Goal: Information Seeking & Learning: Learn about a topic

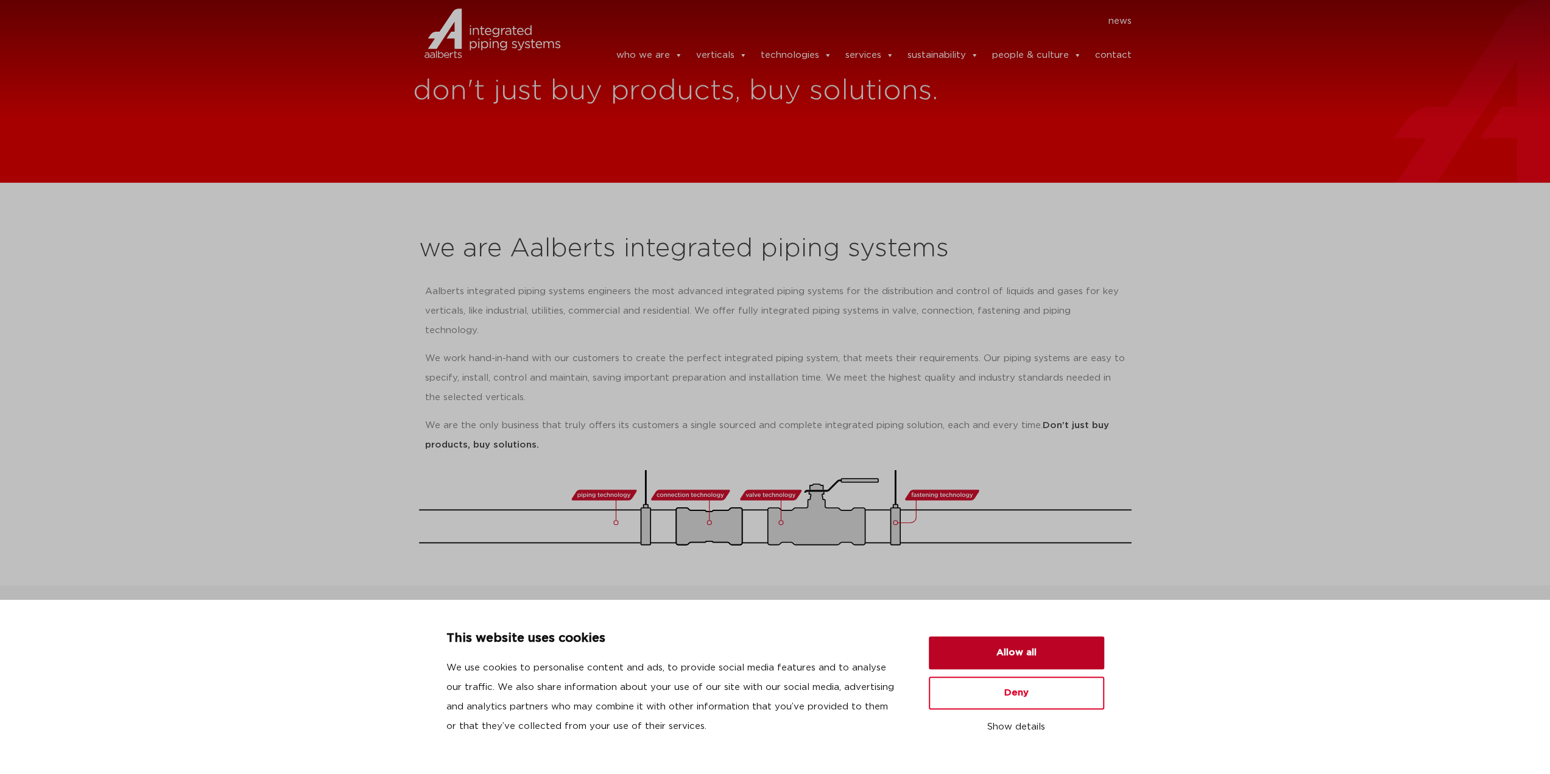
click at [1019, 652] on button "Allow all" at bounding box center [1016, 652] width 175 height 33
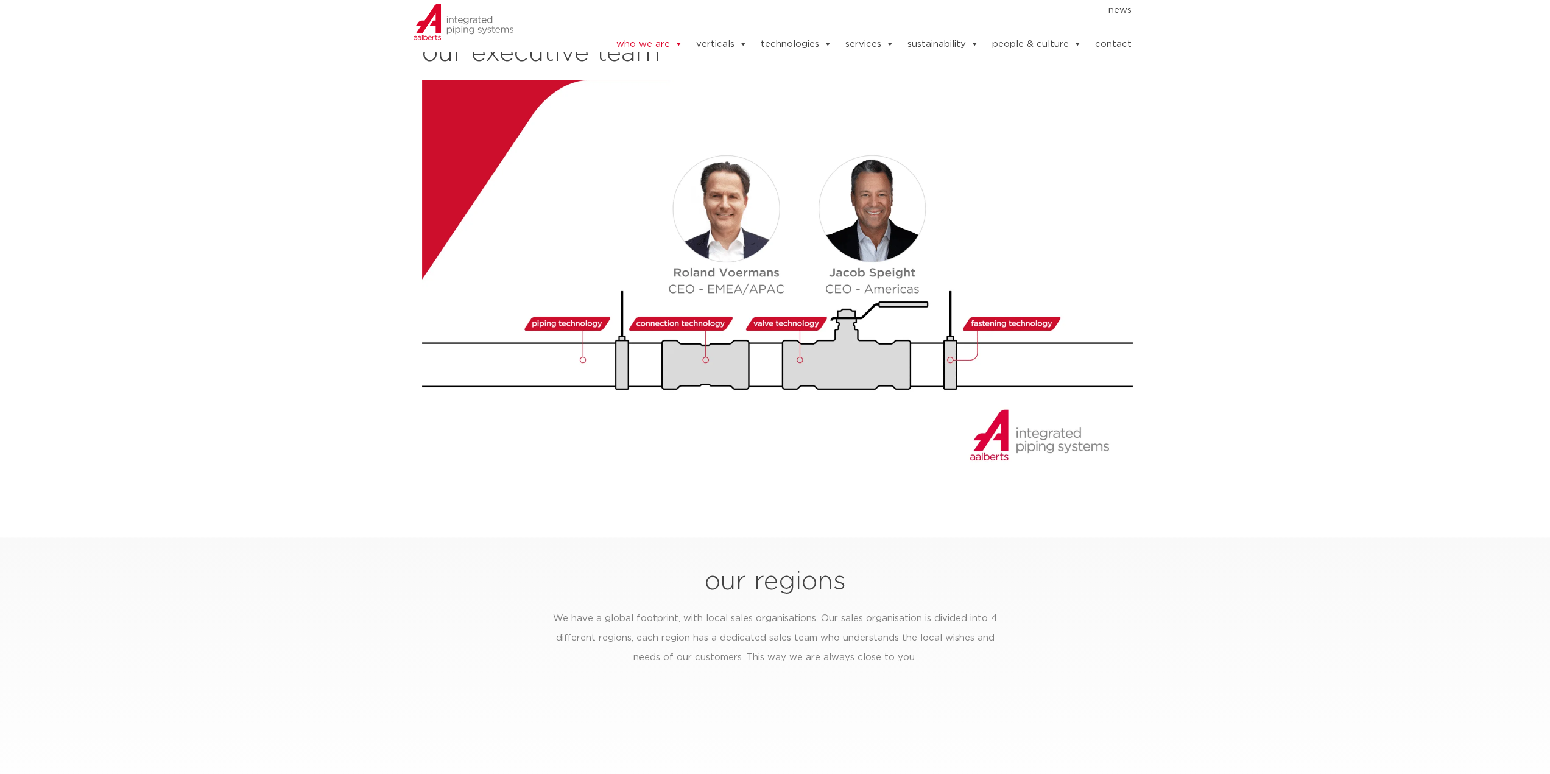
scroll to position [1522, 0]
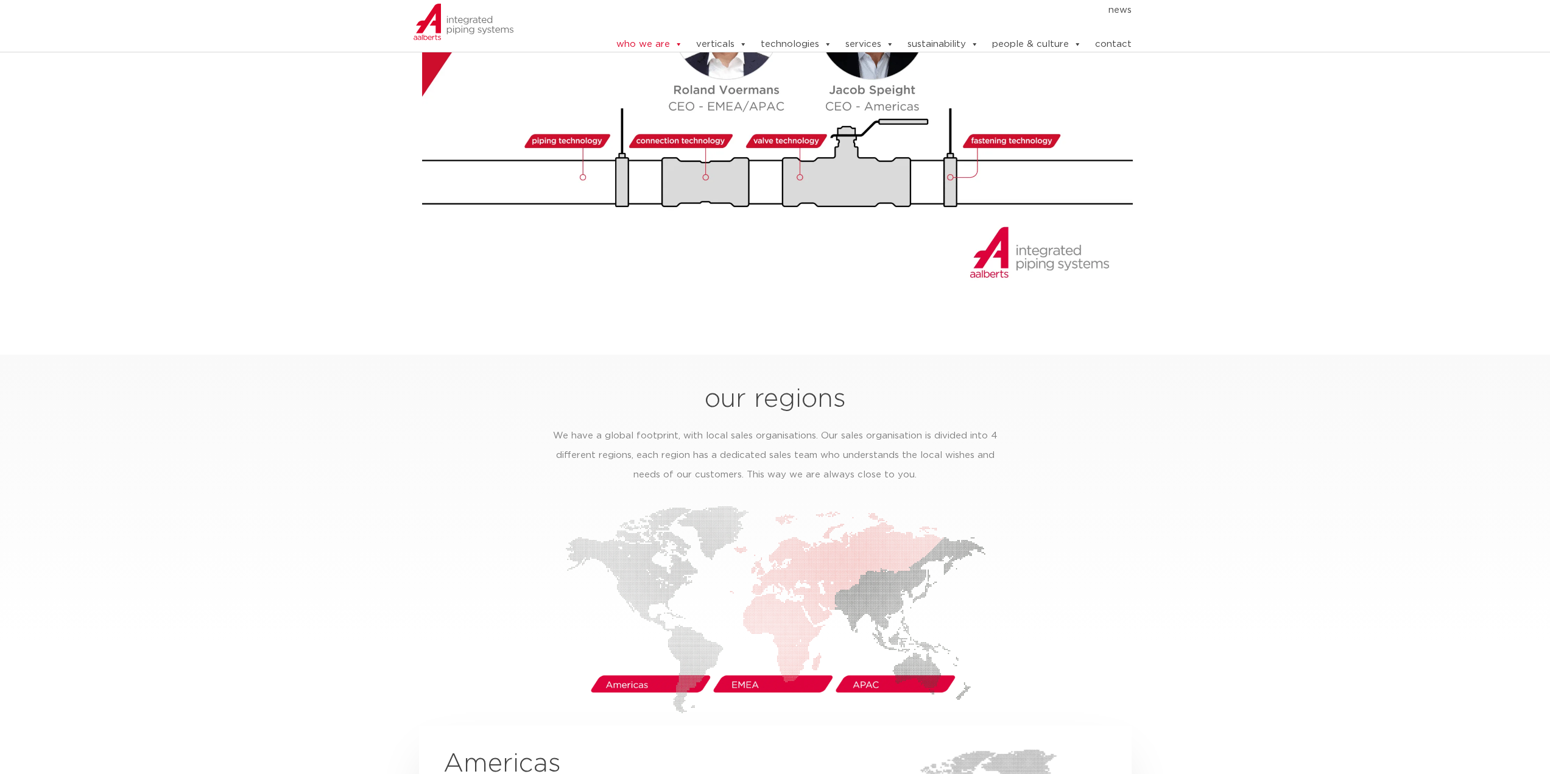
click at [862, 662] on img at bounding box center [775, 609] width 420 height 208
click at [749, 665] on img at bounding box center [775, 609] width 420 height 208
click at [633, 664] on img at bounding box center [775, 609] width 420 height 208
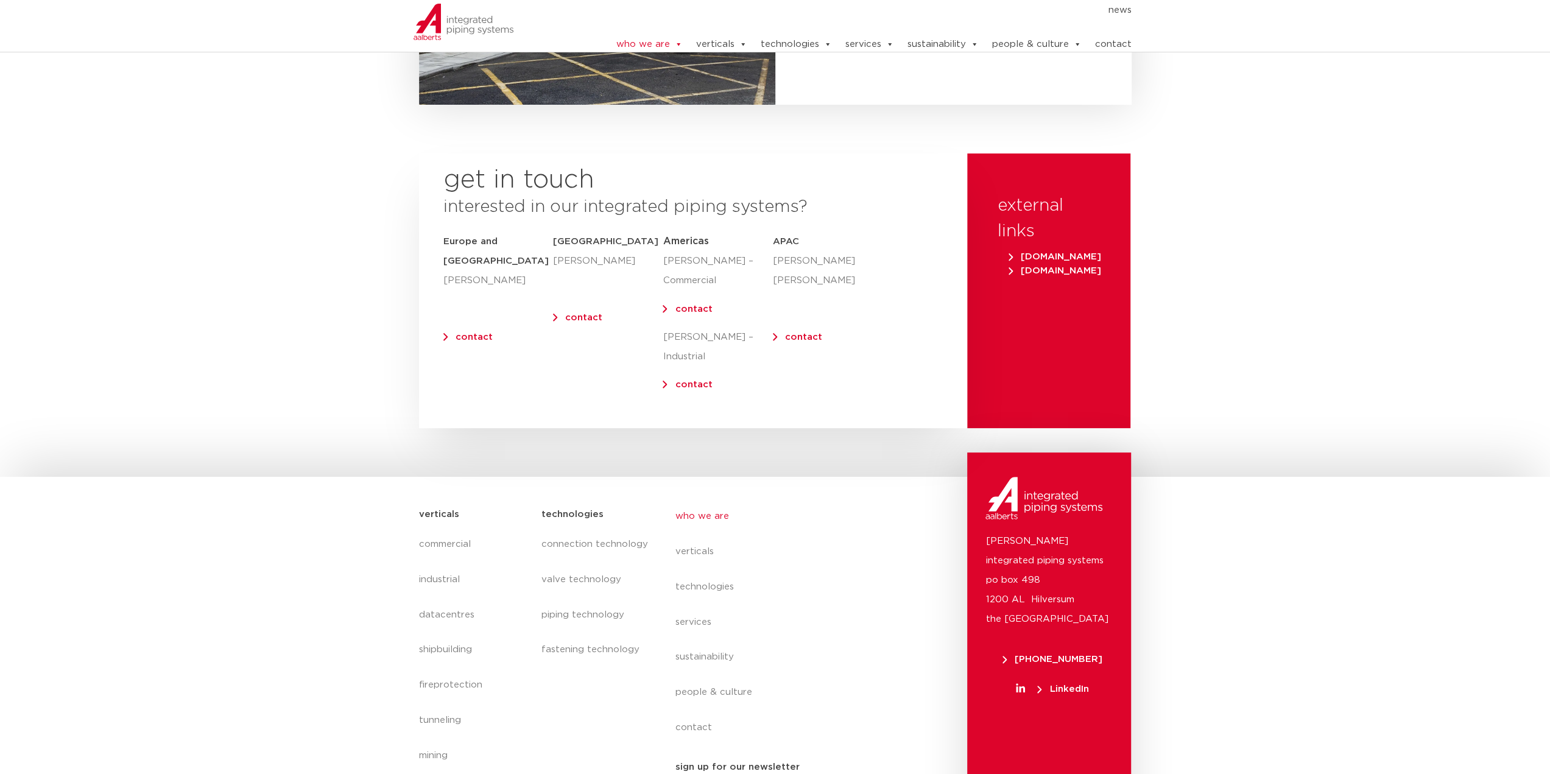
scroll to position [4816, 0]
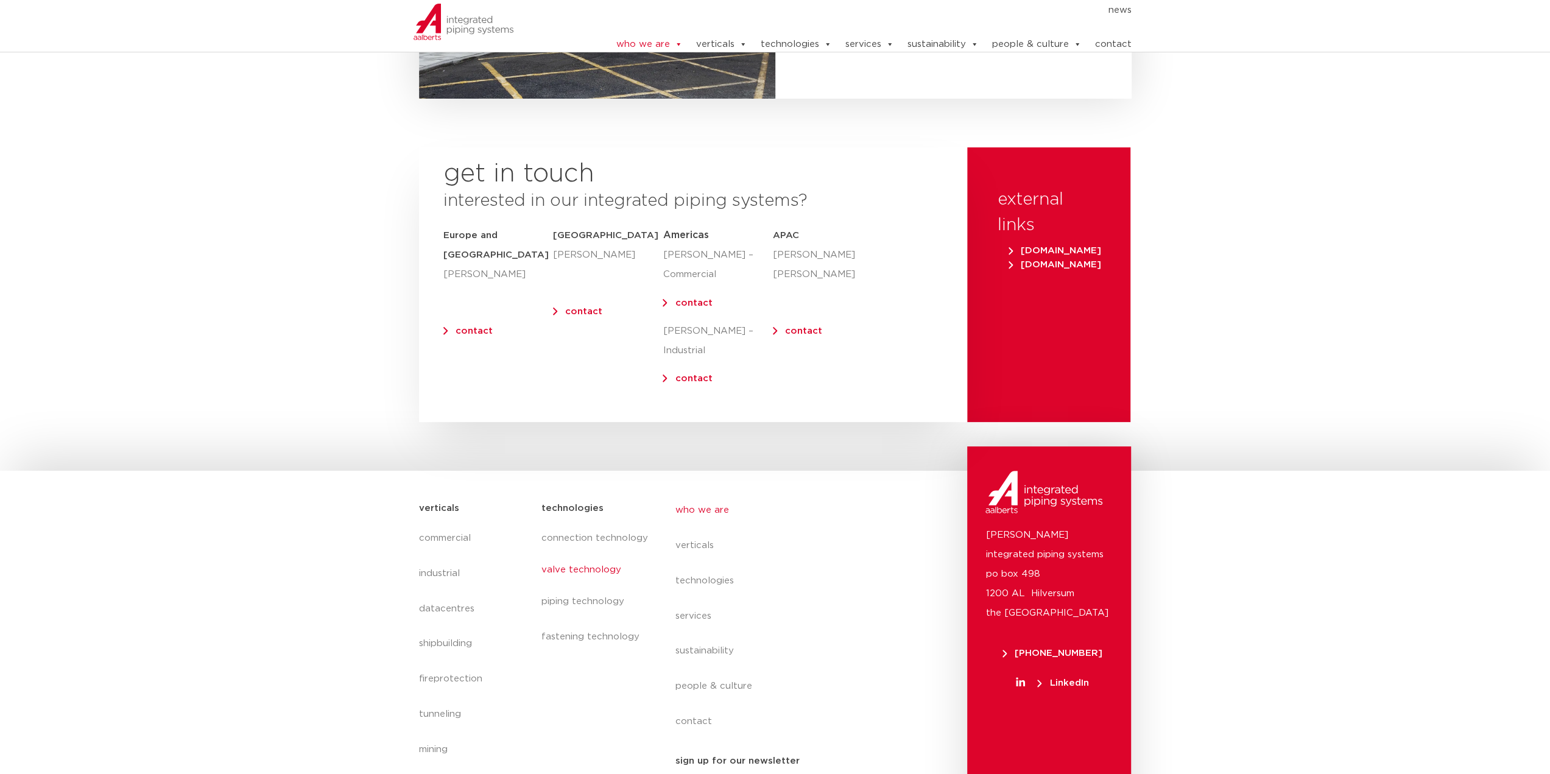
click at [571, 556] on link "valve technology" at bounding box center [596, 570] width 110 height 28
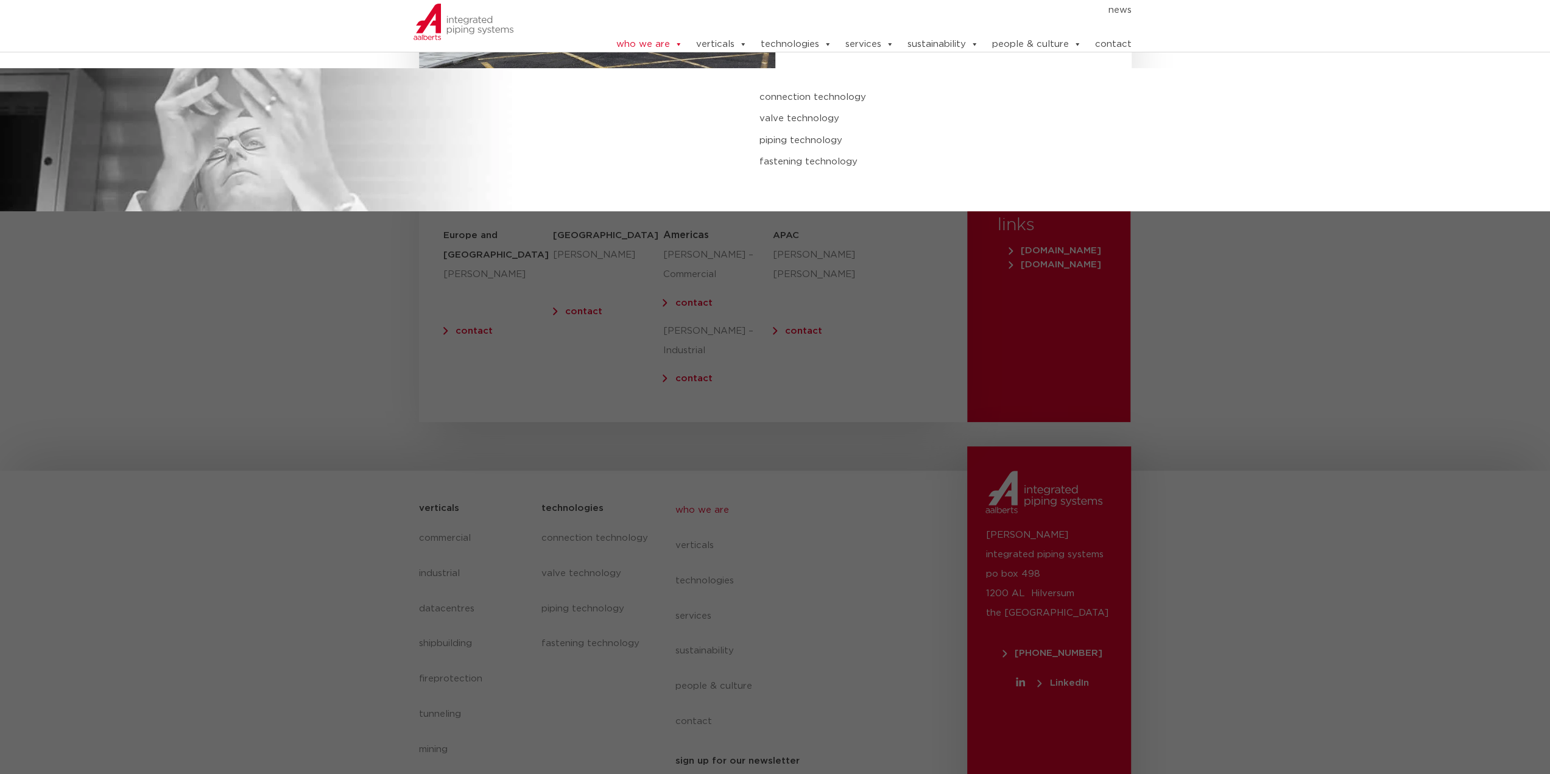
click at [798, 135] on link "piping technology" at bounding box center [1049, 141] width 581 height 16
